Goal: Register for event/course

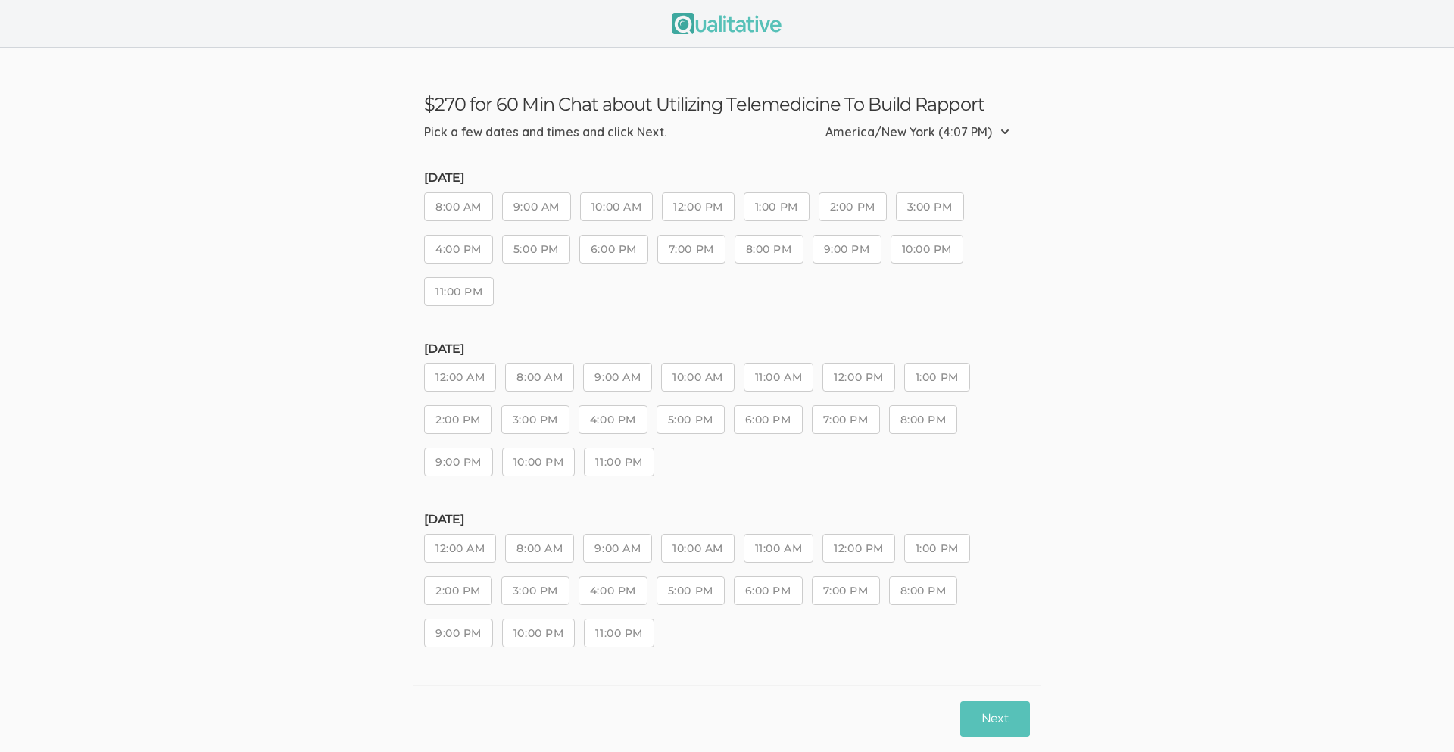
click at [747, 205] on button "1:00 PM" at bounding box center [777, 206] width 66 height 29
click at [1006, 710] on button "Next" at bounding box center [995, 719] width 70 height 36
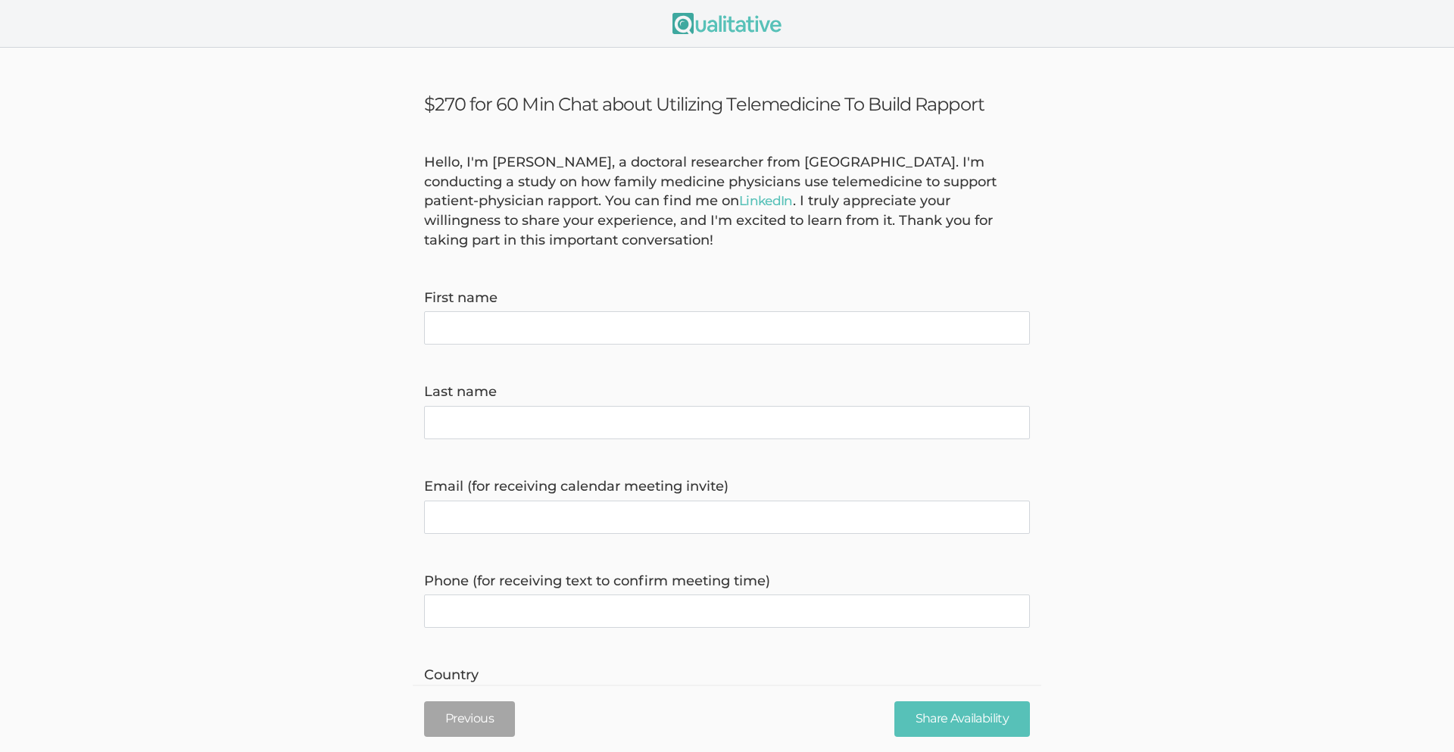
click at [592, 325] on name "First name" at bounding box center [727, 327] width 606 height 33
type name "[PERSON_NAME]"
type name "Park"
type invite\) "[EMAIL_ADDRESS][DOMAIN_NAME]"
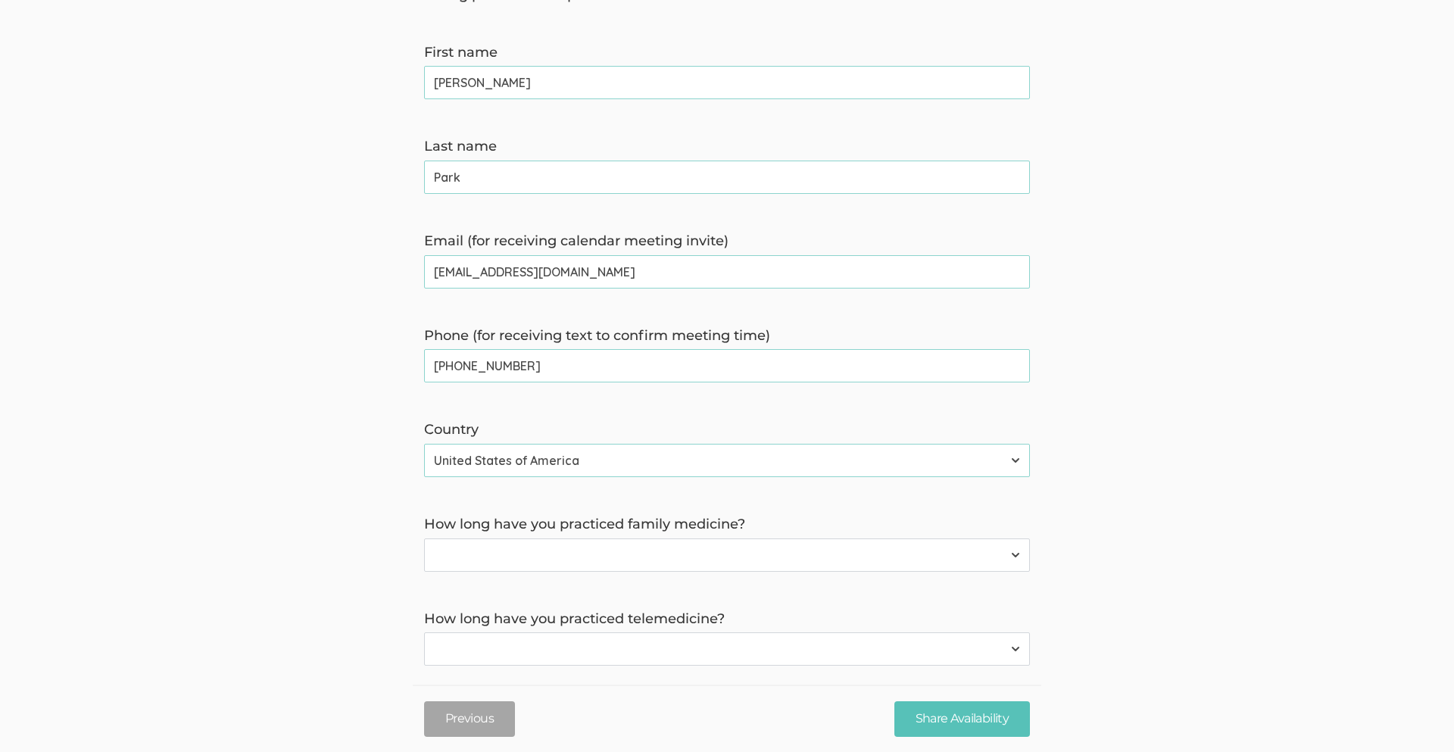
scroll to position [249, 0]
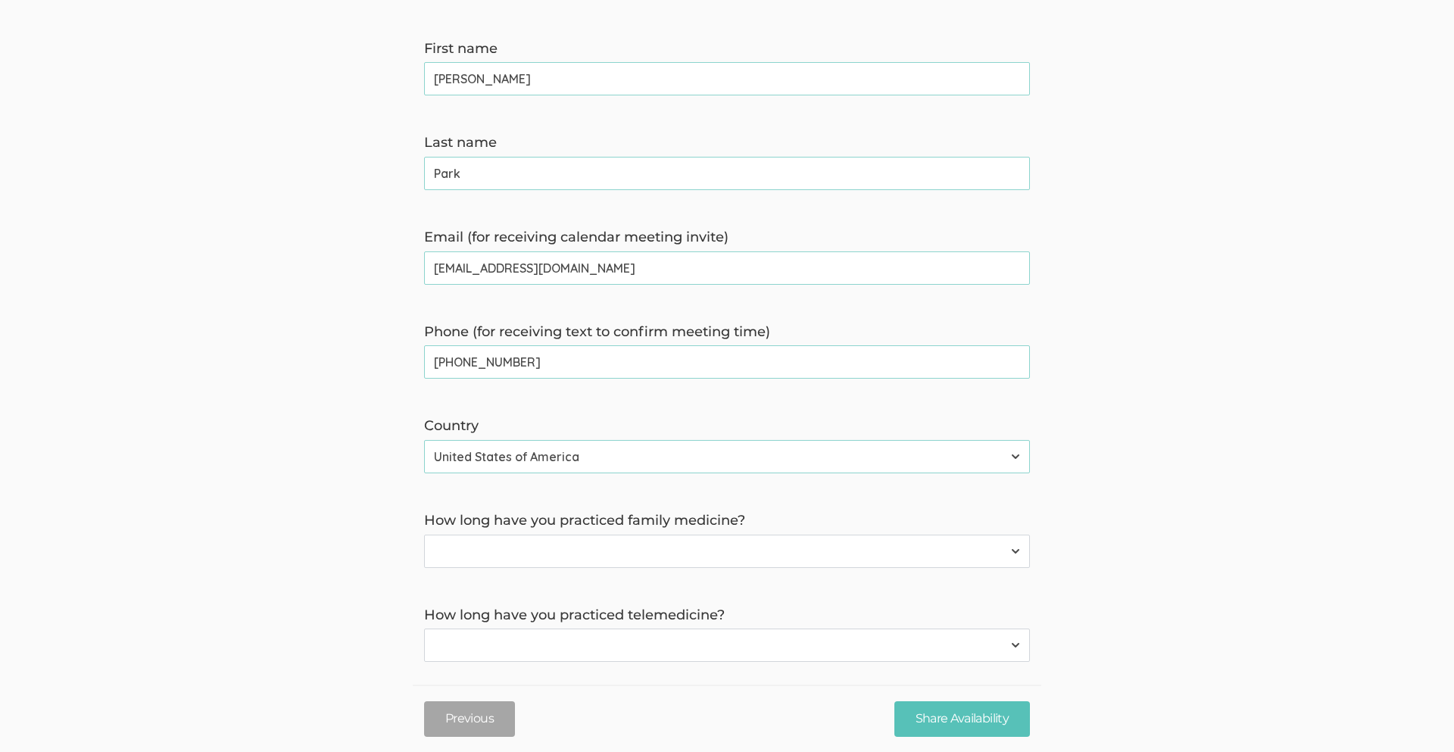
type time\) "[PHONE_NUMBER]"
click at [695, 554] on select "Have not practiced family medicine 1 Year 2 Years 3+ Years" at bounding box center [727, 551] width 606 height 33
select select "0"
click at [424, 535] on select "Have not practiced family medicine 1 Year 2 Years 3+ Years" at bounding box center [727, 551] width 606 height 33
click at [683, 639] on select "Have not practiced telemedicine 1 Year 2 Years 3+ Years" at bounding box center [727, 645] width 606 height 33
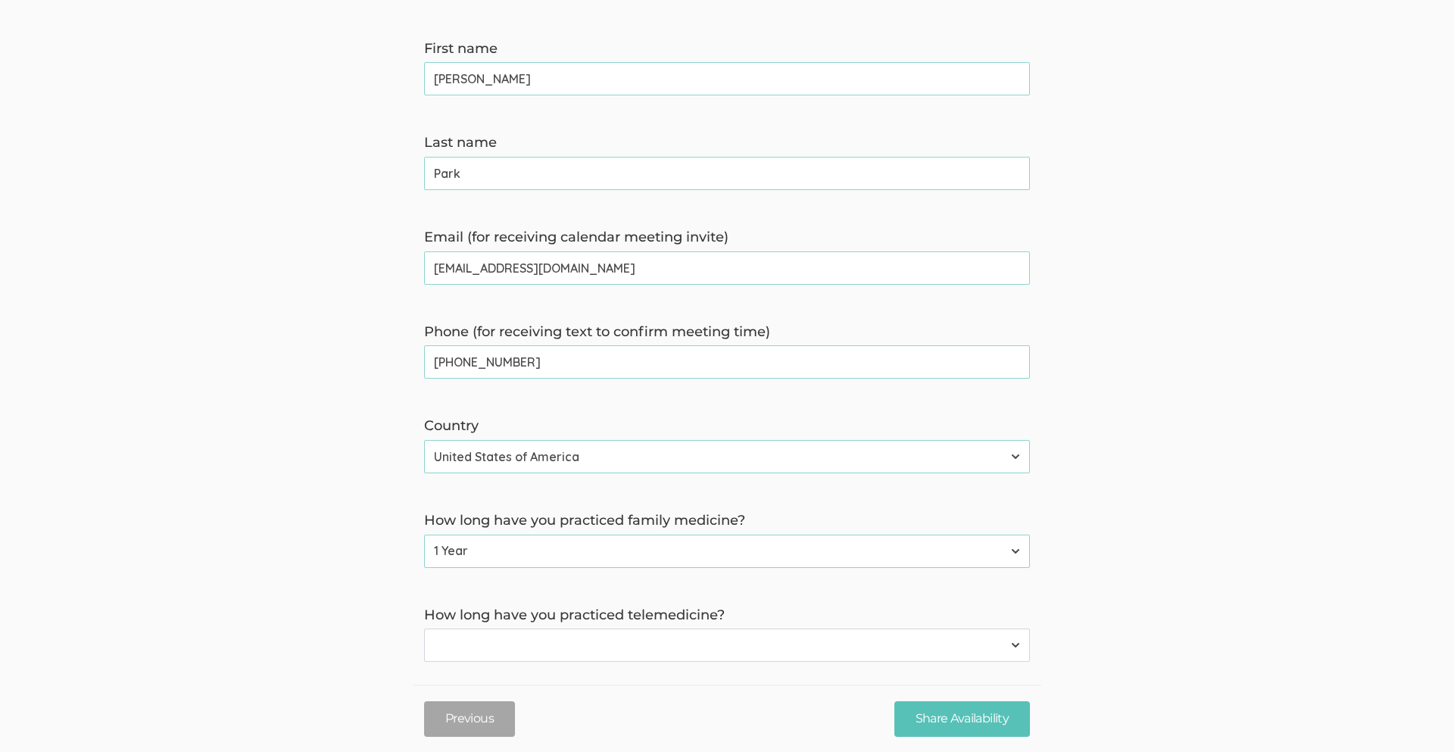
select select "3"
click at [424, 629] on select "Have not practiced telemedicine 1 Year 2 Years 3+ Years" at bounding box center [727, 645] width 606 height 33
click at [976, 723] on input "Share Availability" at bounding box center [962, 719] width 136 height 36
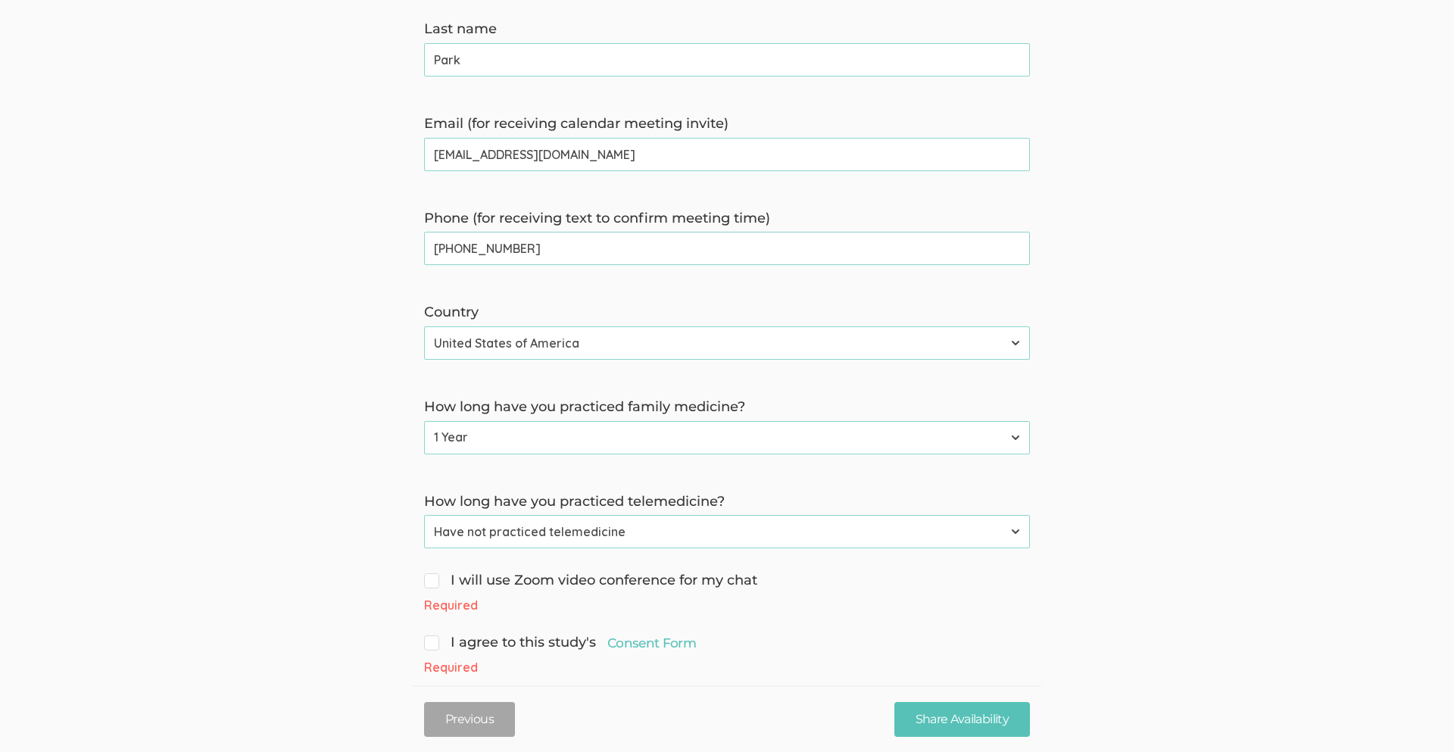
click at [432, 581] on input "I will use Zoom video conference for my chat" at bounding box center [429, 579] width 10 height 10
checkbox input "true"
click at [433, 625] on span "I agree to this study's Consent Form" at bounding box center [560, 622] width 272 height 20
click at [433, 625] on input "I agree to this study's Consent Form" at bounding box center [429, 620] width 10 height 10
checkbox input "true"
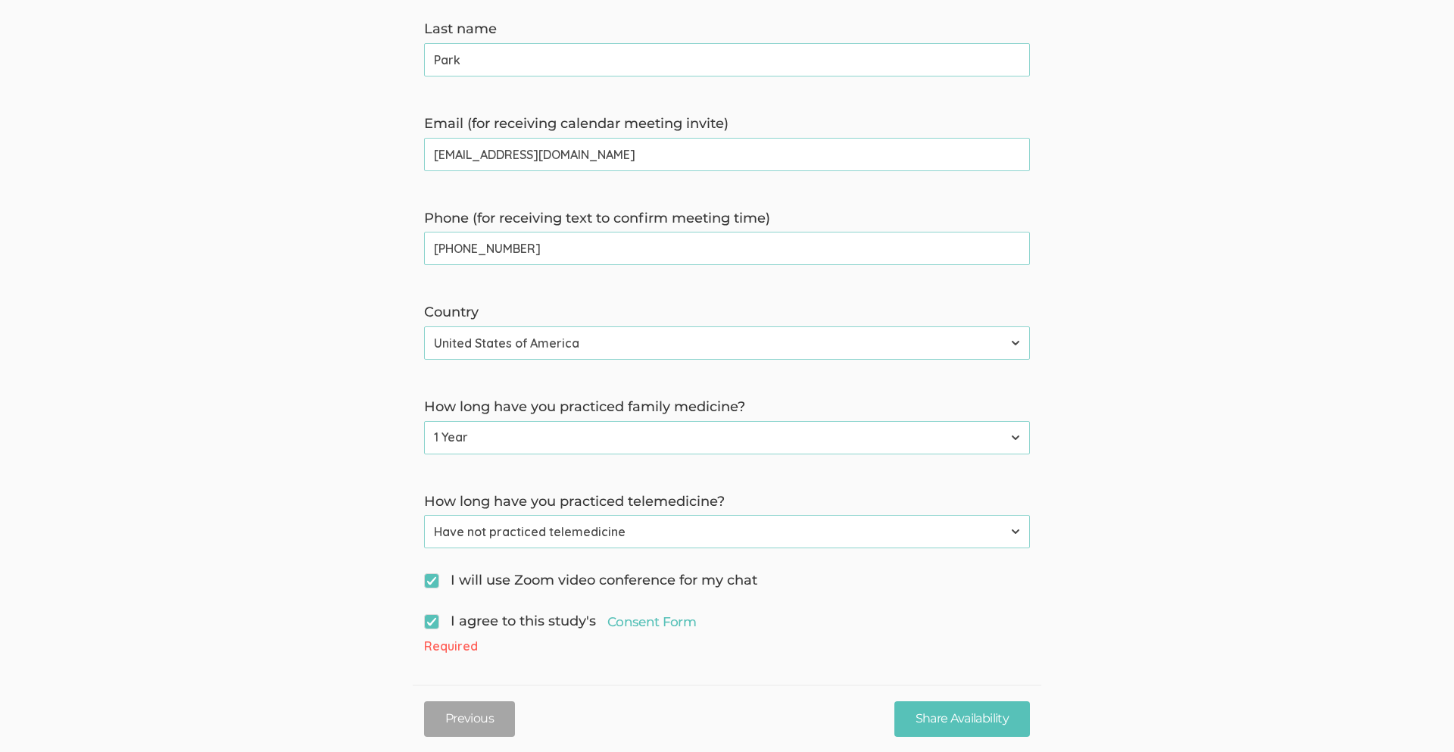
scroll to position [350, 0]
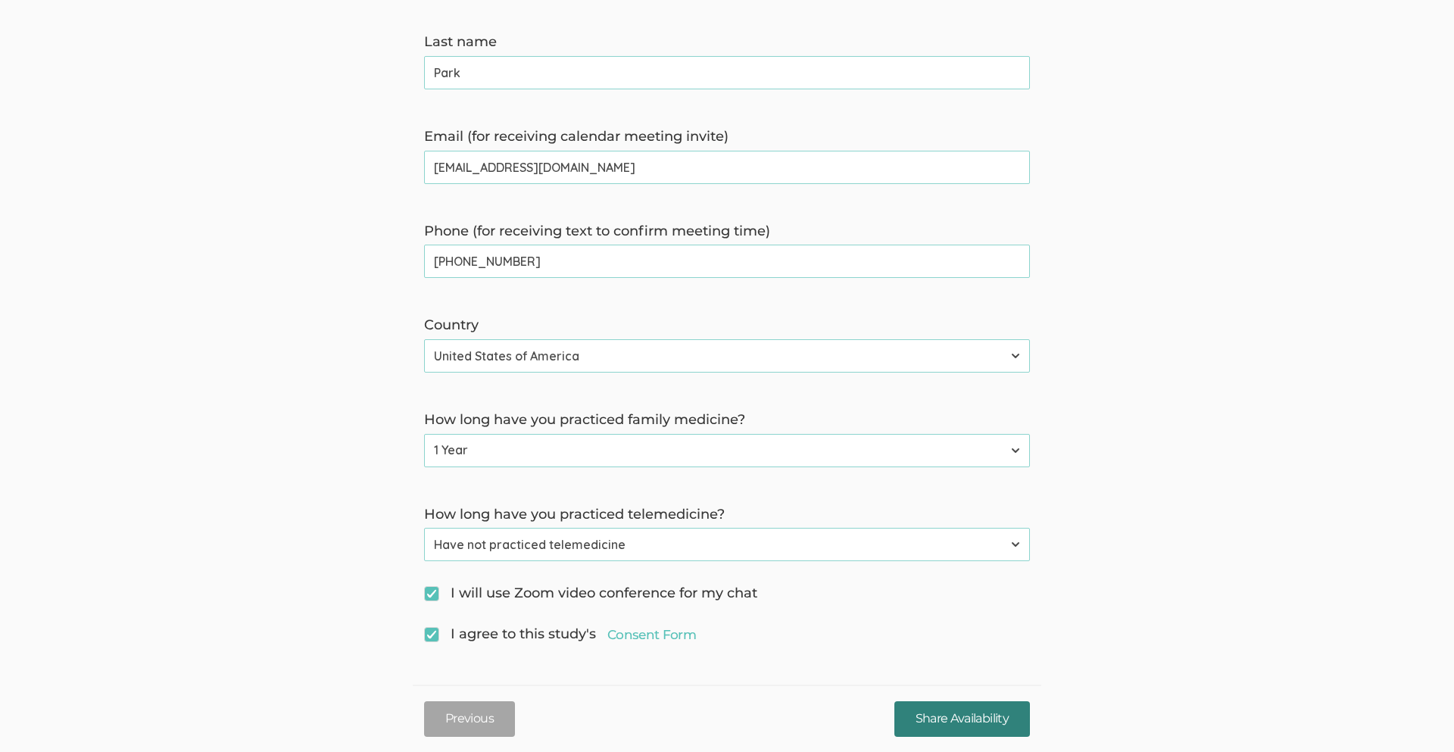
click at [947, 716] on input "Share Availability" at bounding box center [962, 719] width 136 height 36
